Goal: Information Seeking & Learning: Learn about a topic

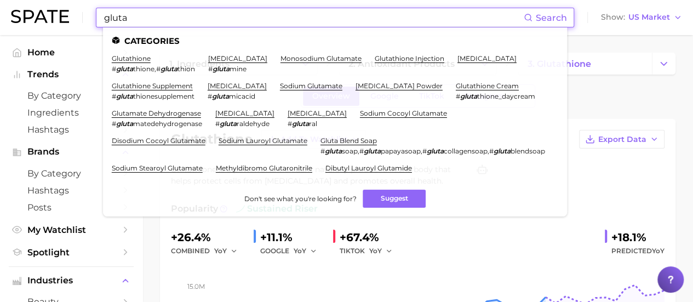
click at [172, 17] on input "gluta" at bounding box center [313, 17] width 421 height 19
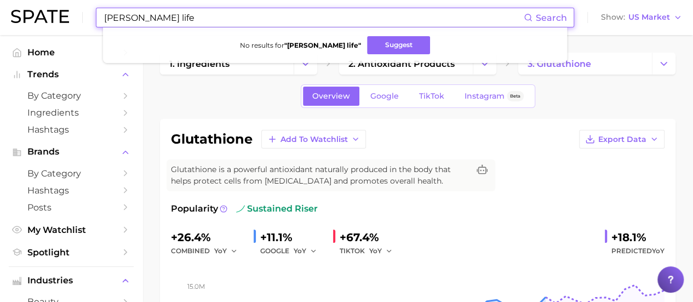
click at [195, 19] on input "[PERSON_NAME] life" at bounding box center [313, 17] width 421 height 19
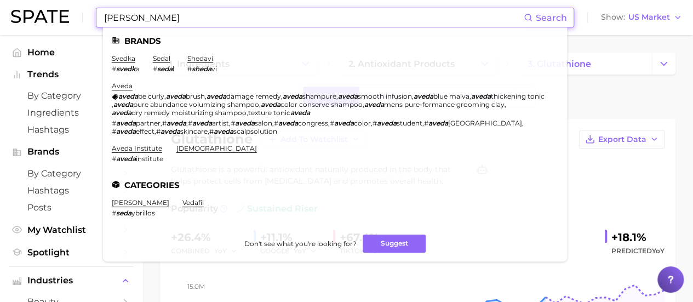
click at [297, 13] on input "[PERSON_NAME]" at bounding box center [313, 17] width 421 height 19
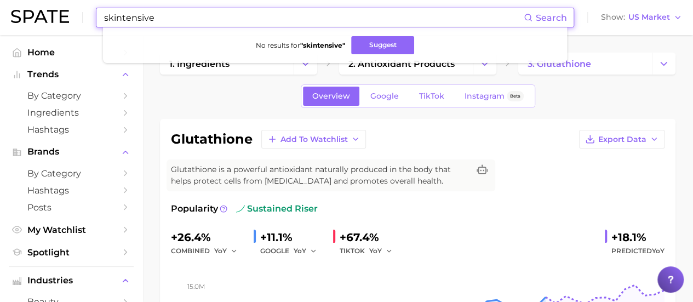
click at [318, 17] on input "skintensive" at bounding box center [313, 17] width 421 height 19
click at [318, 16] on input "skintensive" at bounding box center [313, 17] width 421 height 19
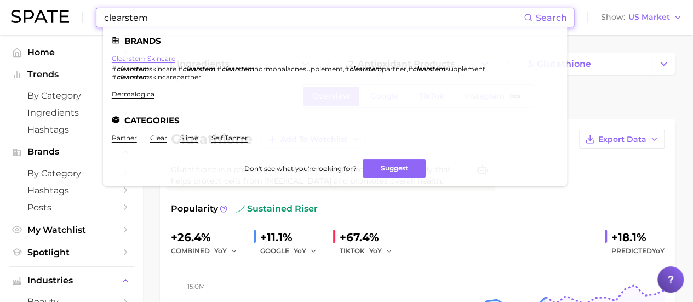
type input "clearstem"
click at [162, 56] on link "clearstem skincare" at bounding box center [144, 58] width 64 height 8
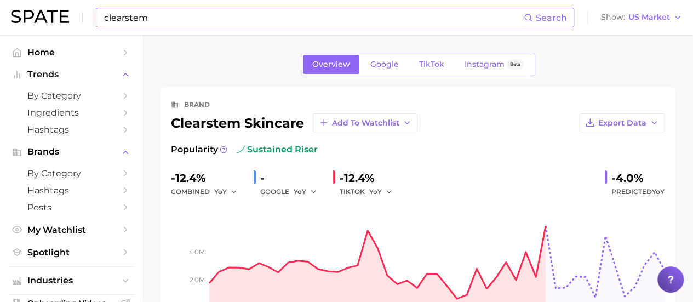
click at [223, 18] on input "clearstem" at bounding box center [313, 17] width 421 height 19
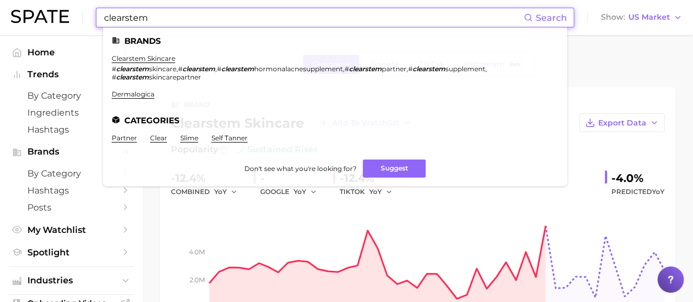
click at [221, 19] on input "clearstem" at bounding box center [313, 17] width 421 height 19
click at [221, 18] on input "clearstem" at bounding box center [313, 17] width 421 height 19
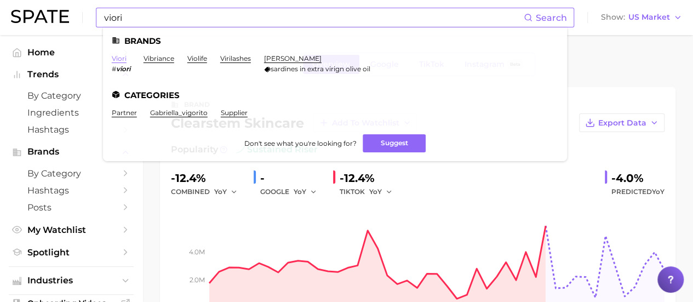
click at [121, 59] on link "viori" at bounding box center [119, 58] width 15 height 8
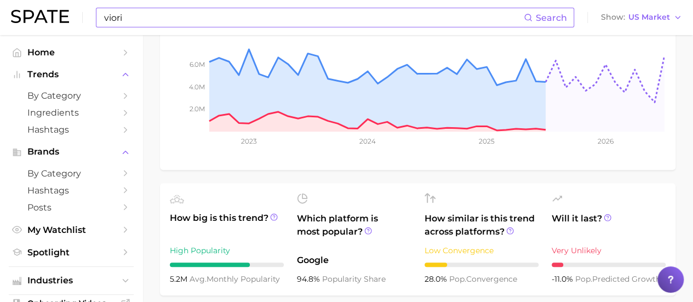
scroll to position [55, 0]
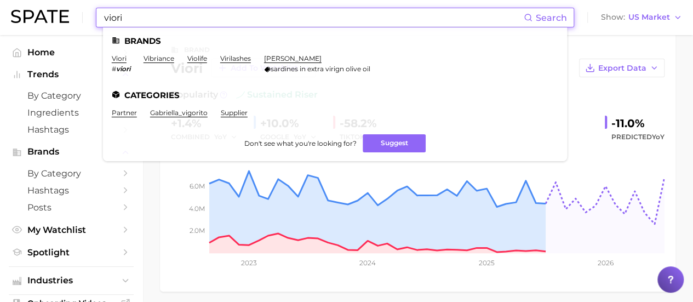
click at [289, 12] on input "viori" at bounding box center [313, 17] width 421 height 19
click at [289, 11] on input "viori" at bounding box center [313, 17] width 421 height 19
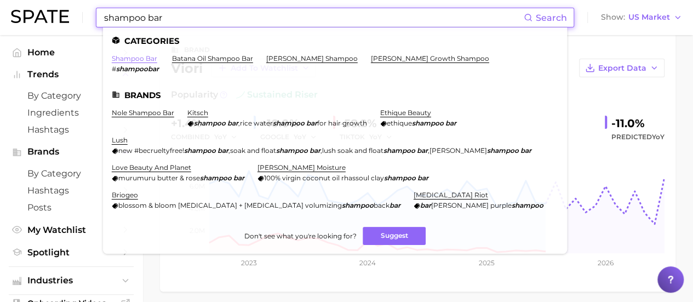
type input "shampoo bar"
click at [145, 56] on link "shampoo bar" at bounding box center [134, 58] width 45 height 8
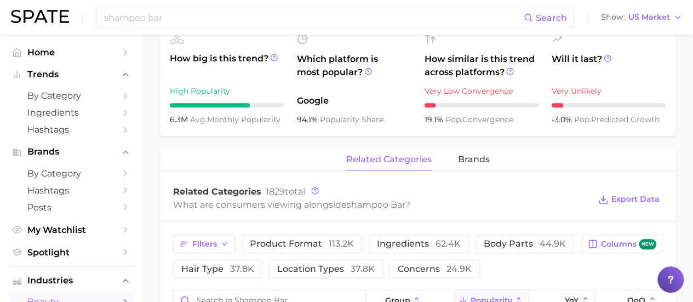
scroll to position [493, 0]
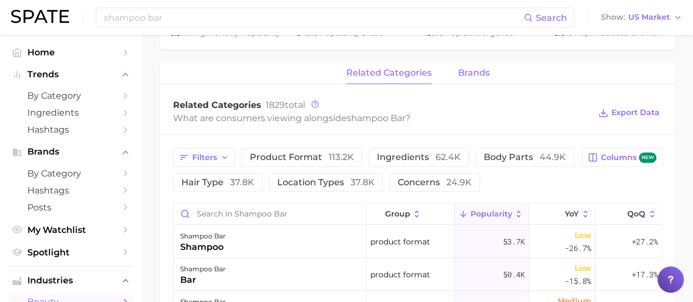
click at [475, 79] on button "brands" at bounding box center [474, 72] width 32 height 21
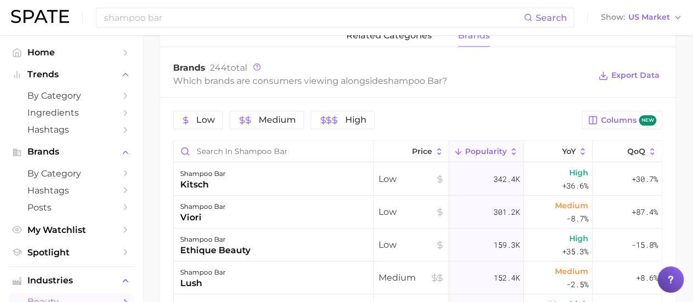
scroll to position [548, 0]
